Goal: Information Seeking & Learning: Learn about a topic

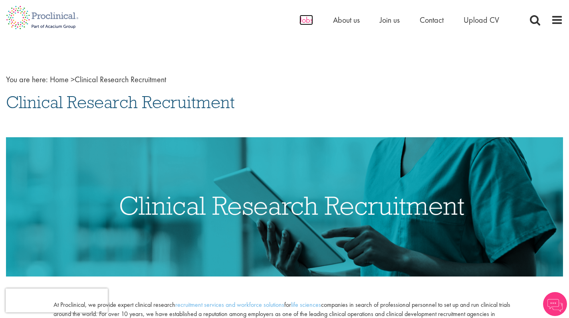
click at [305, 24] on span "Jobs" at bounding box center [307, 20] width 14 height 10
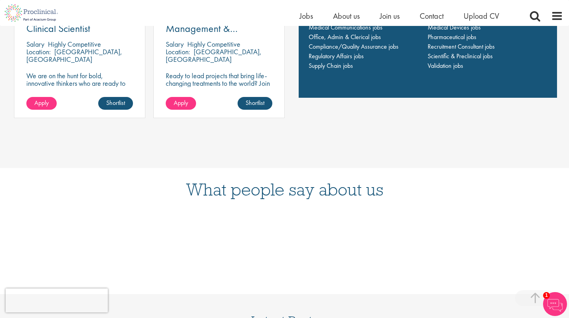
scroll to position [575, 0]
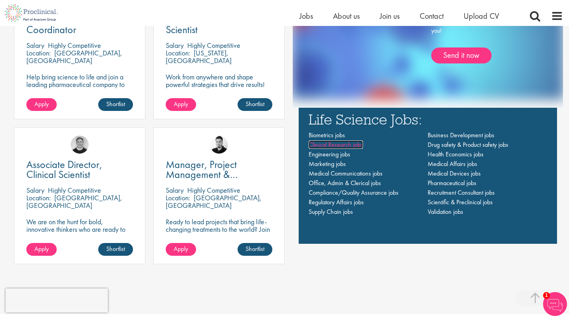
click at [340, 145] on span "Clinical Research jobs" at bounding box center [336, 145] width 54 height 8
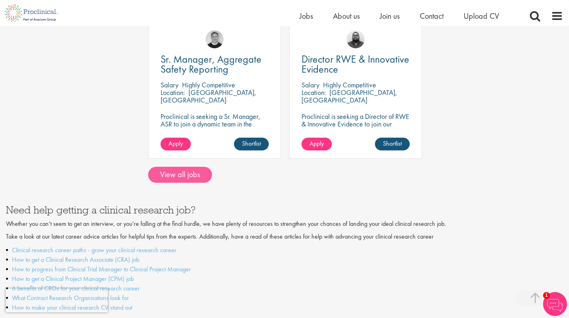
scroll to position [729, 0]
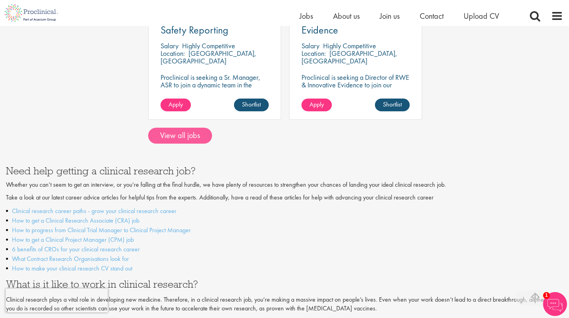
click at [184, 128] on link "View all jobs" at bounding box center [180, 136] width 64 height 16
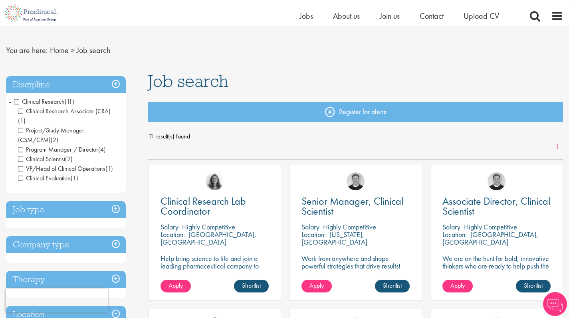
scroll to position [15, 0]
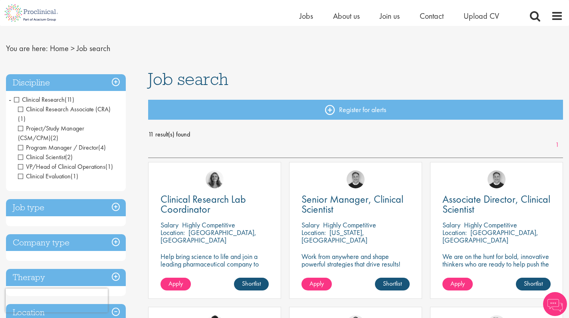
click at [22, 124] on span "Project/Study Manager (CSM/CPM)" at bounding box center [51, 133] width 66 height 18
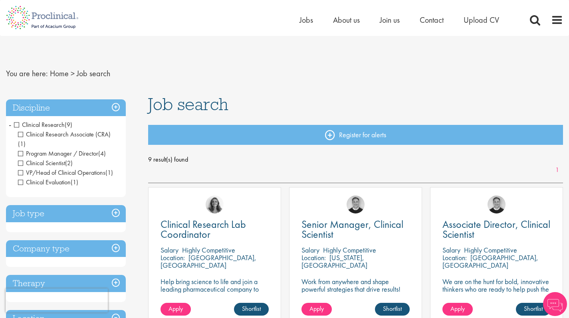
click at [20, 149] on span "Program Manager / Director" at bounding box center [58, 153] width 80 height 8
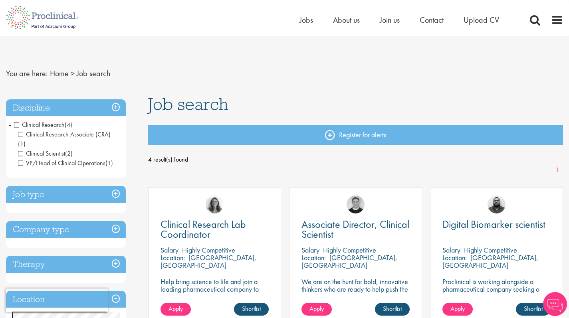
click at [22, 149] on span "Clinical Scientist" at bounding box center [41, 153] width 47 height 8
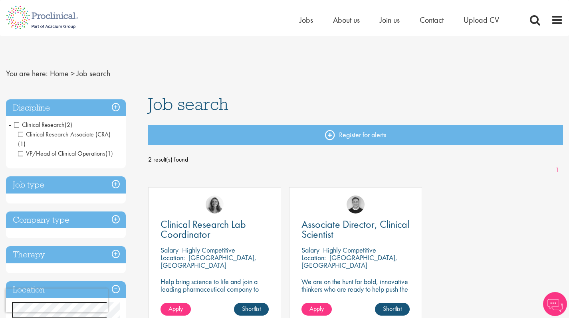
click at [21, 149] on span "VP/Head of Clinical Operations" at bounding box center [61, 153] width 87 height 8
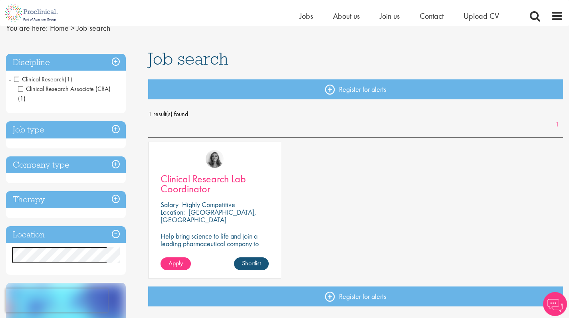
scroll to position [34, 0]
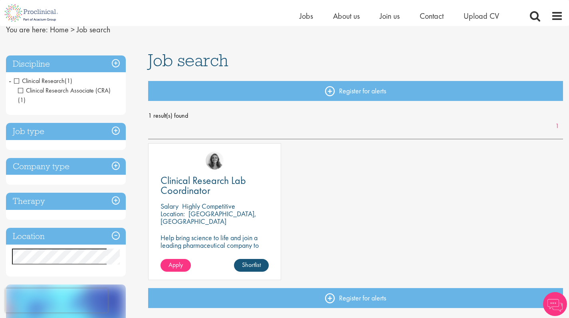
click at [19, 81] on span "Clinical Research" at bounding box center [39, 81] width 51 height 8
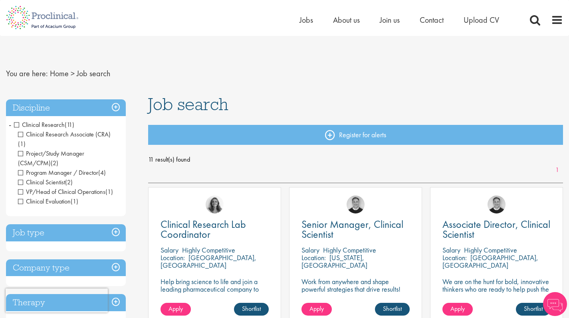
click at [17, 124] on span "Clinical Research" at bounding box center [39, 125] width 51 height 8
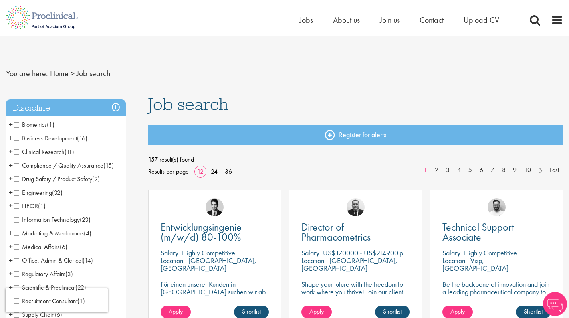
click at [17, 152] on span "Clinical Research" at bounding box center [39, 152] width 51 height 8
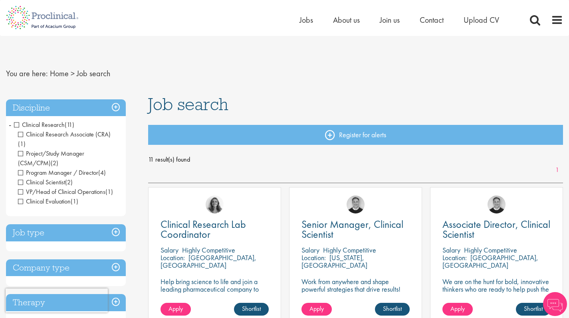
scroll to position [2, 0]
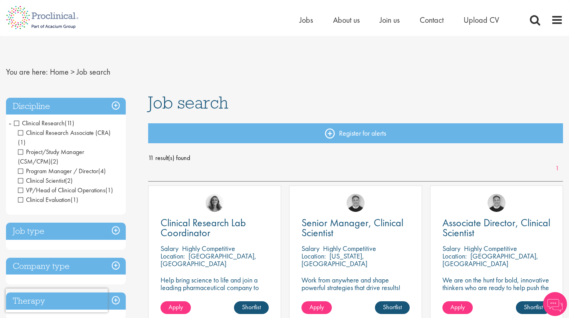
click at [18, 123] on span "Clinical Research" at bounding box center [39, 123] width 51 height 8
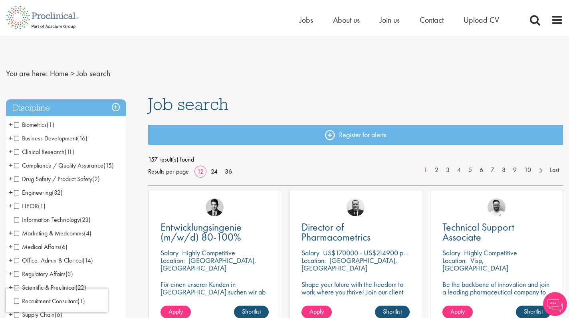
click at [11, 153] on span "+" at bounding box center [11, 152] width 4 height 12
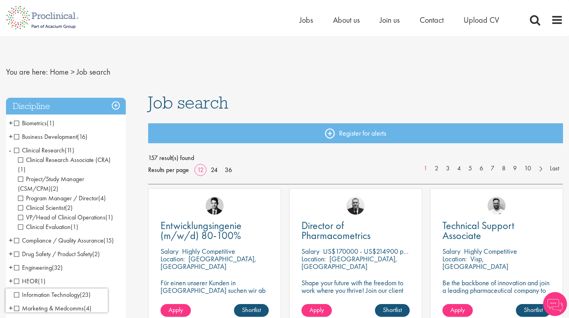
scroll to position [3, 0]
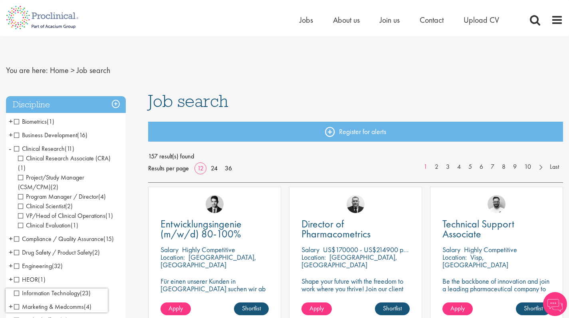
click at [21, 159] on span "Clinical Research Associate (CRA)" at bounding box center [64, 158] width 93 height 8
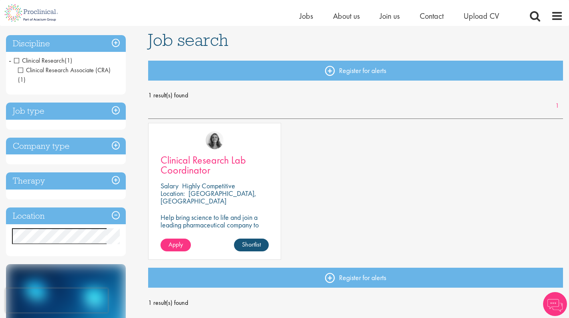
scroll to position [34, 0]
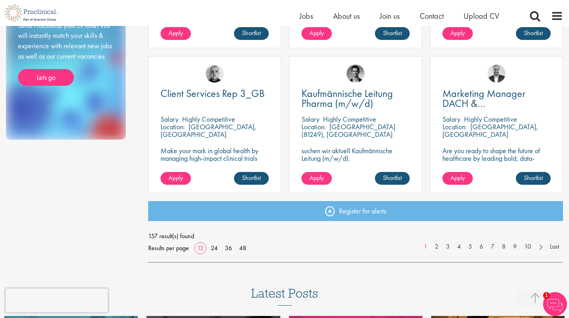
scroll to position [518, 0]
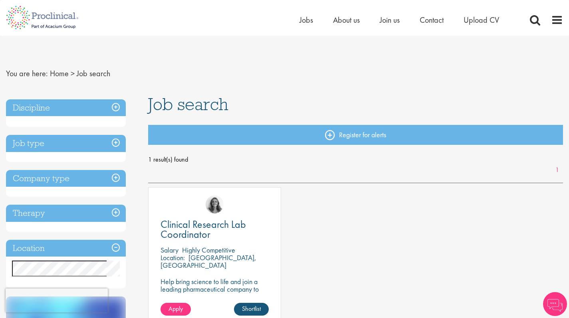
scroll to position [34, 0]
